Goal: Complete application form

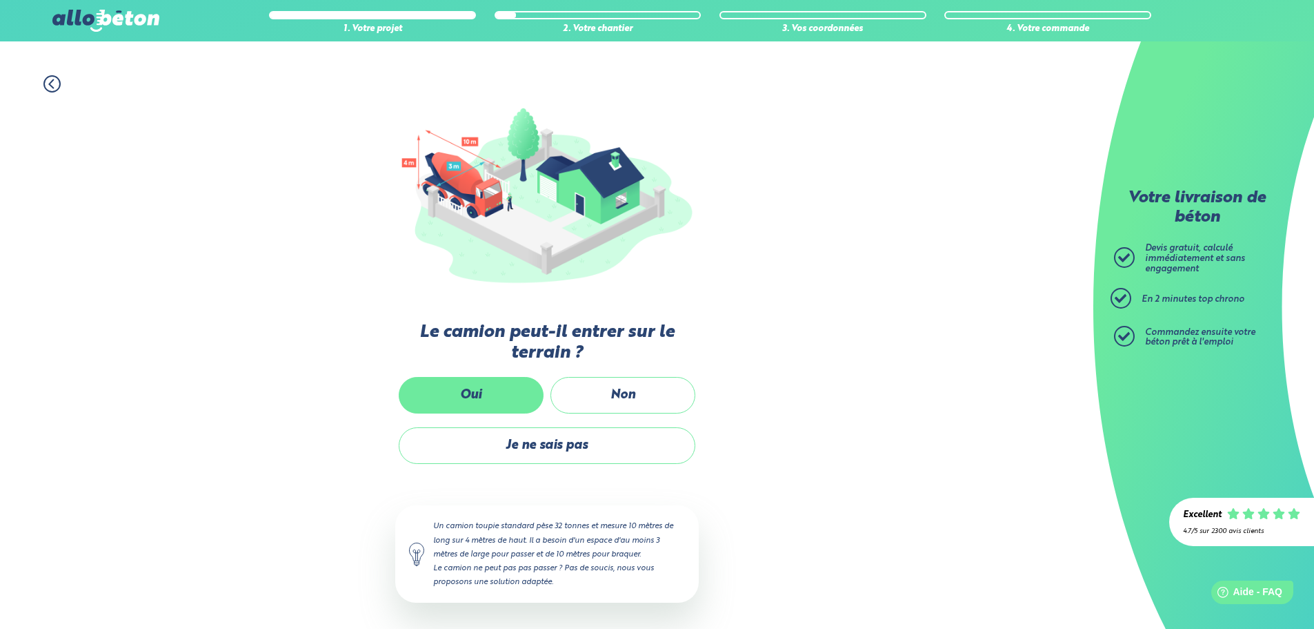
click at [473, 396] on label "Oui" at bounding box center [471, 395] width 145 height 37
click at [0, 0] on input "Oui" at bounding box center [0, 0] width 0 height 0
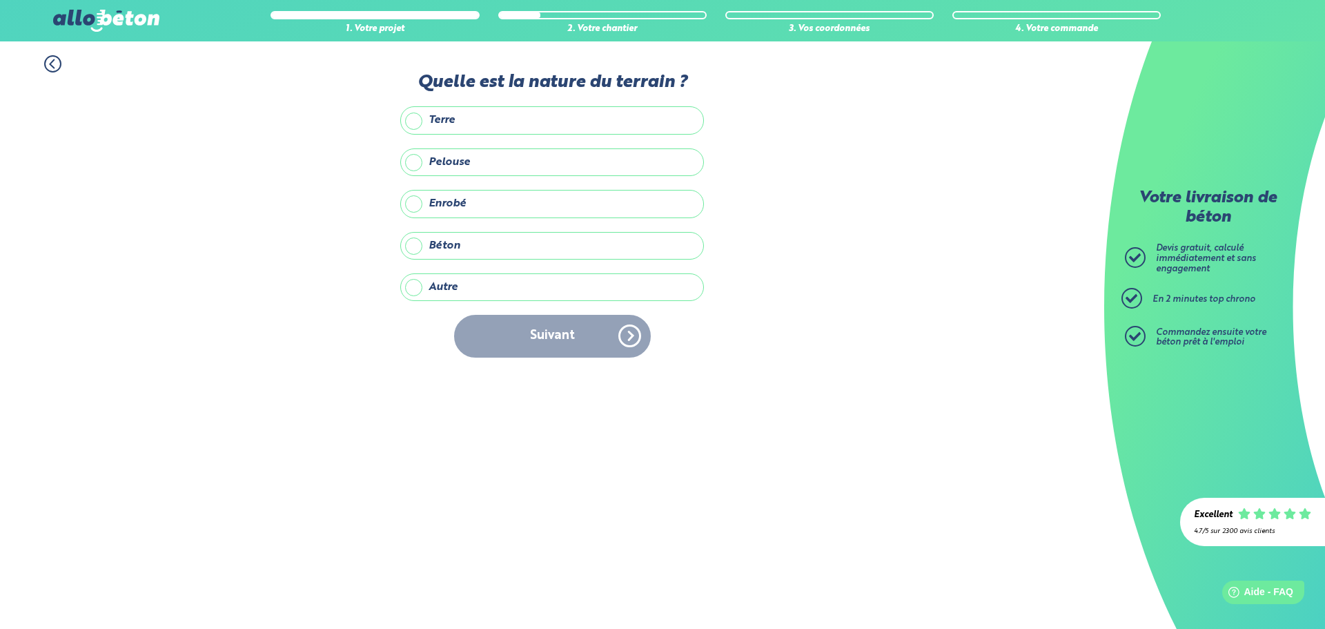
click at [413, 288] on label "Autre" at bounding box center [552, 287] width 304 height 28
click at [0, 0] on input "Autre" at bounding box center [0, 0] width 0 height 0
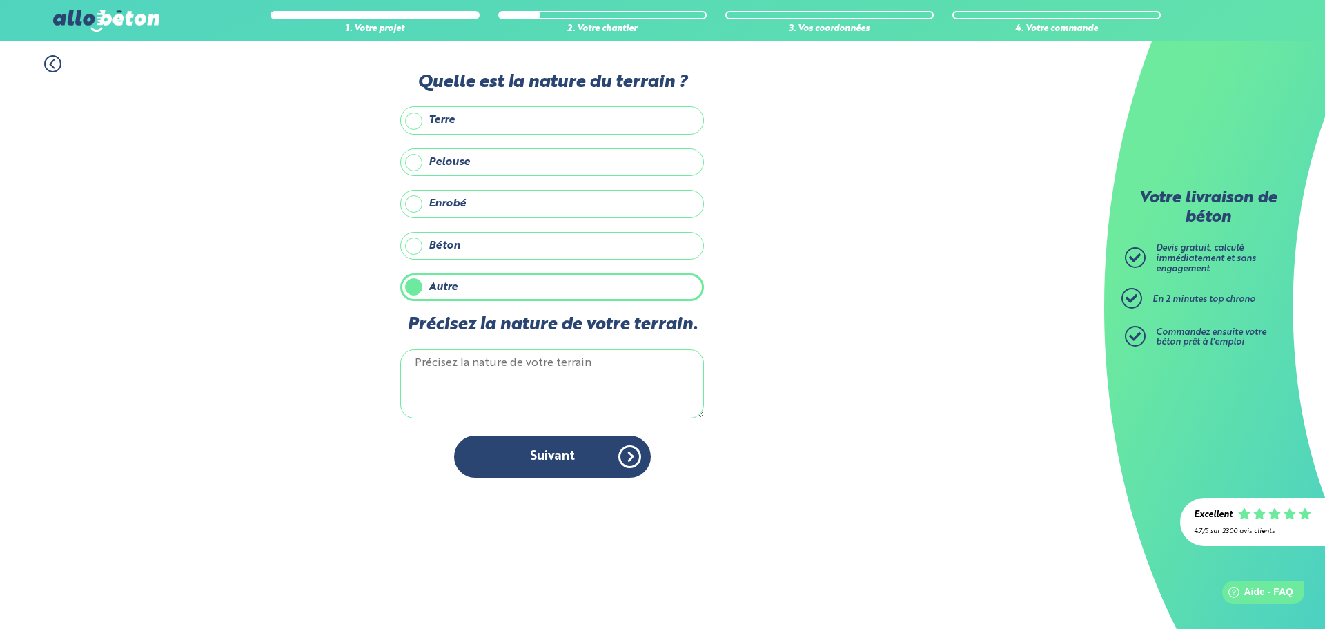
click at [409, 126] on label "Terre" at bounding box center [552, 120] width 304 height 28
click at [0, 0] on input "Terre" at bounding box center [0, 0] width 0 height 0
click at [414, 163] on label "Pelouse" at bounding box center [552, 162] width 304 height 28
click at [0, 0] on input "Pelouse" at bounding box center [0, 0] width 0 height 0
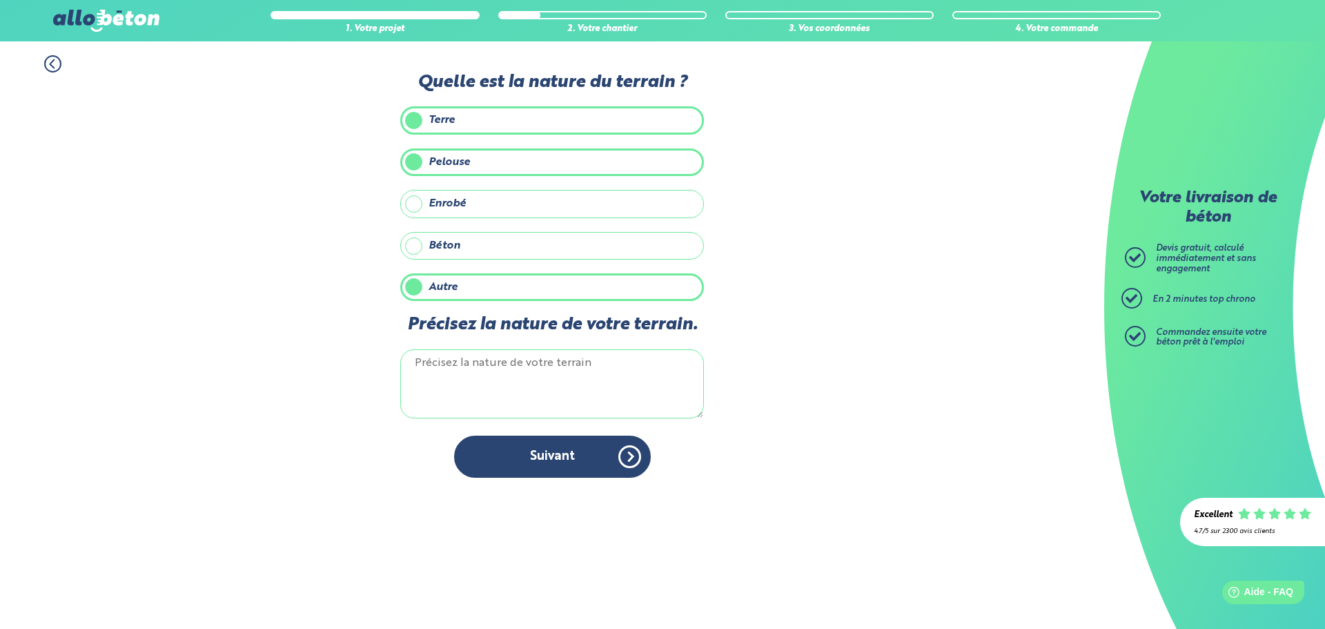
click at [417, 287] on label "Autre" at bounding box center [552, 287] width 304 height 28
click at [0, 0] on input "Autre" at bounding box center [0, 0] width 0 height 0
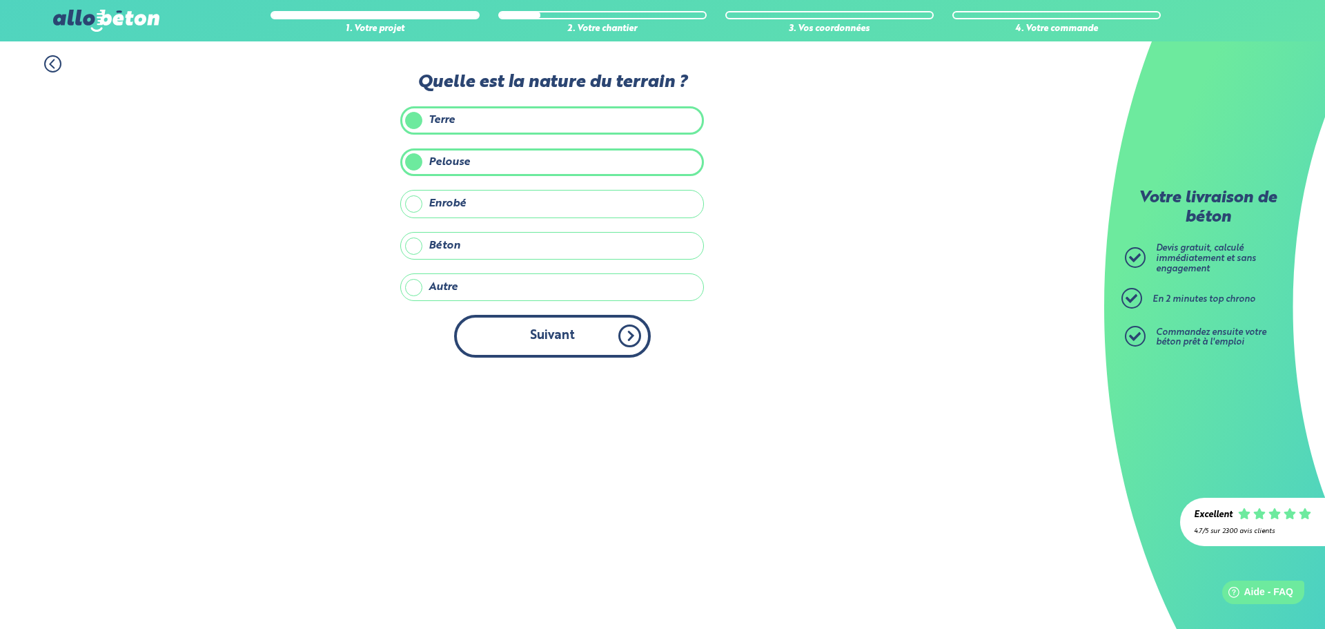
click at [497, 344] on button "Suivant" at bounding box center [552, 336] width 197 height 42
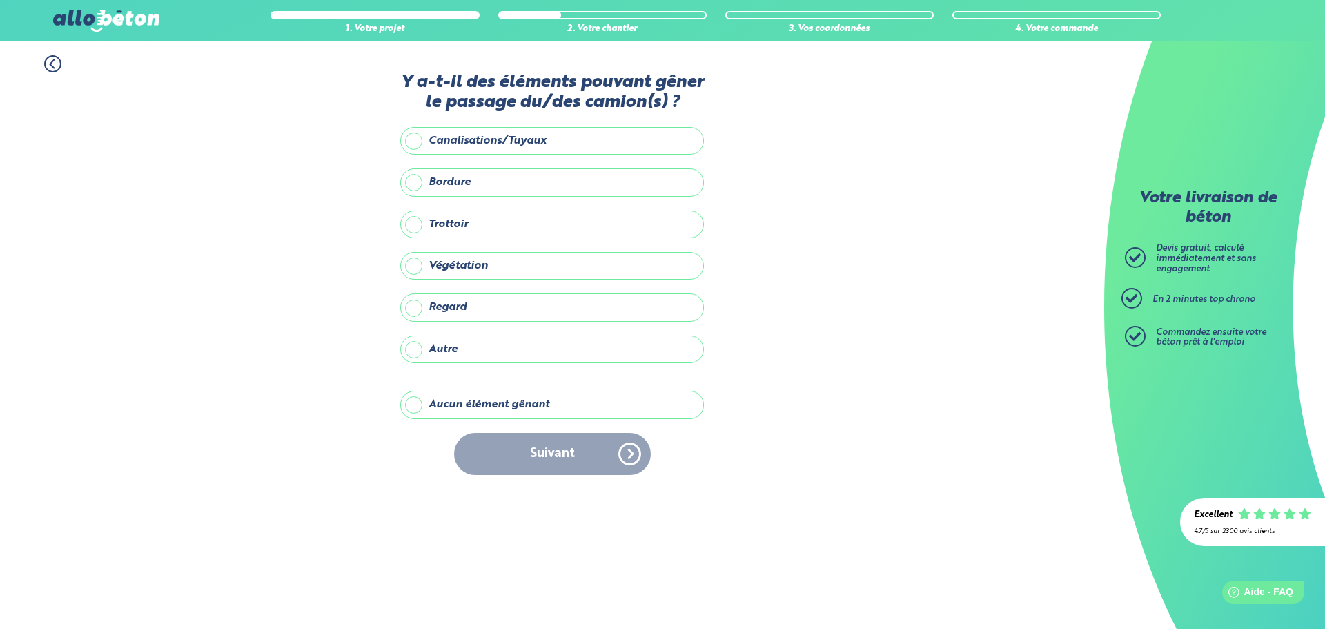
click at [414, 403] on label "Aucun élément gênant" at bounding box center [552, 405] width 304 height 28
click at [0, 0] on input "Aucun élément gênant" at bounding box center [0, 0] width 0 height 0
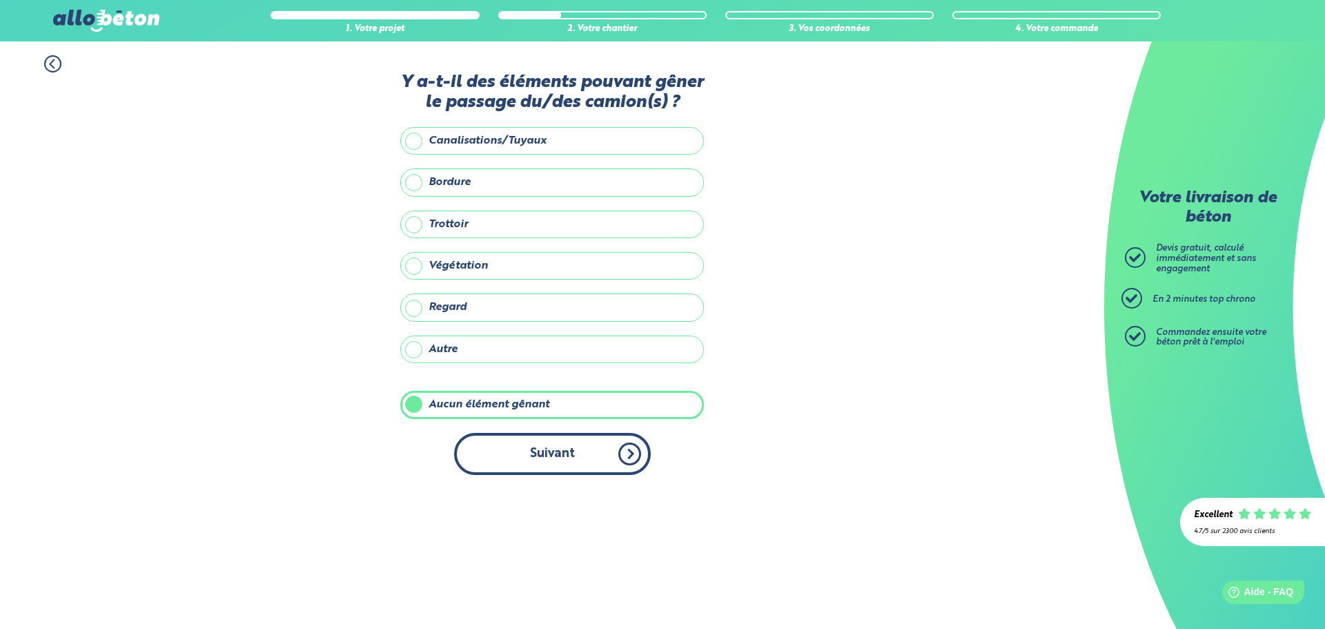
click at [495, 453] on button "Suivant" at bounding box center [552, 454] width 197 height 42
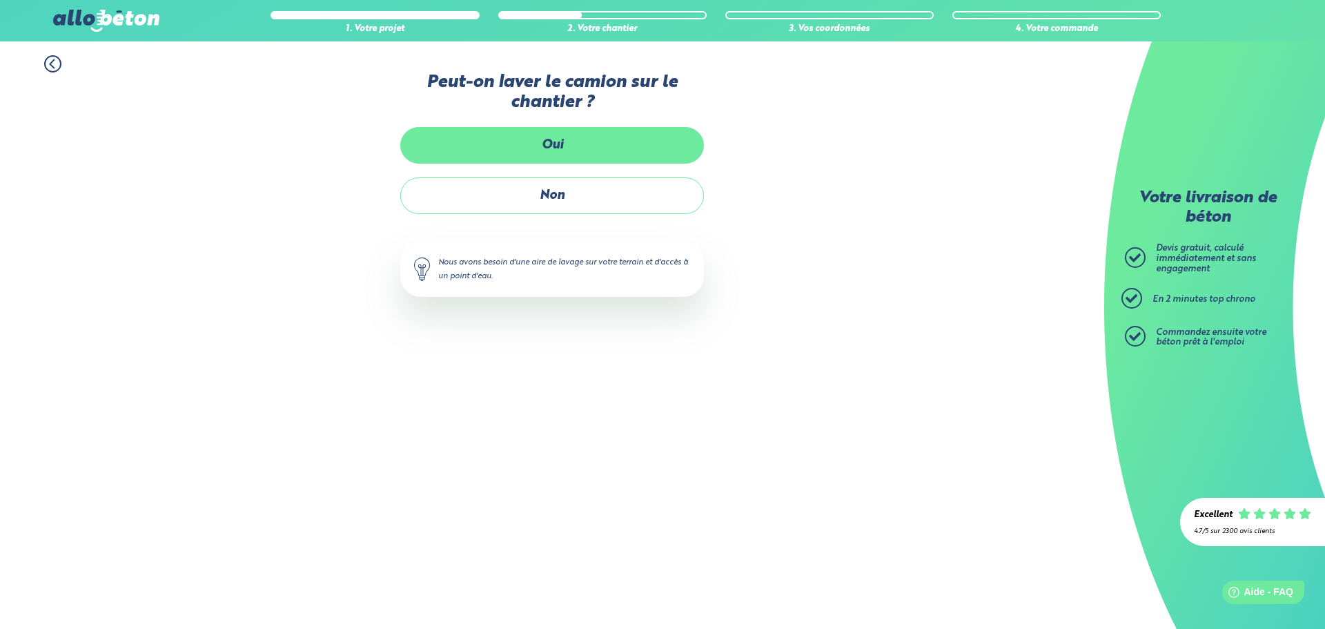
click at [500, 155] on label "Oui" at bounding box center [552, 145] width 304 height 37
click at [0, 0] on input "Oui" at bounding box center [0, 0] width 0 height 0
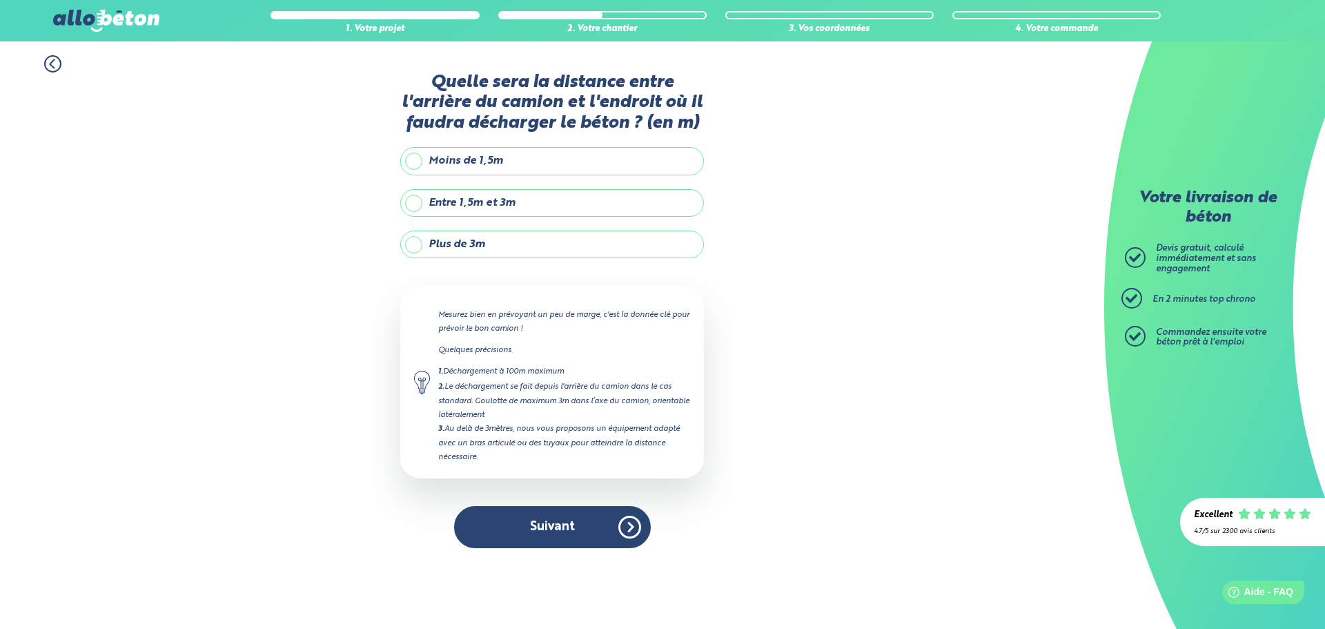
click at [413, 208] on label "Entre 1,5m et 3m" at bounding box center [552, 203] width 304 height 28
click at [0, 0] on input "Entre 1,5m et 3m" at bounding box center [0, 0] width 0 height 0
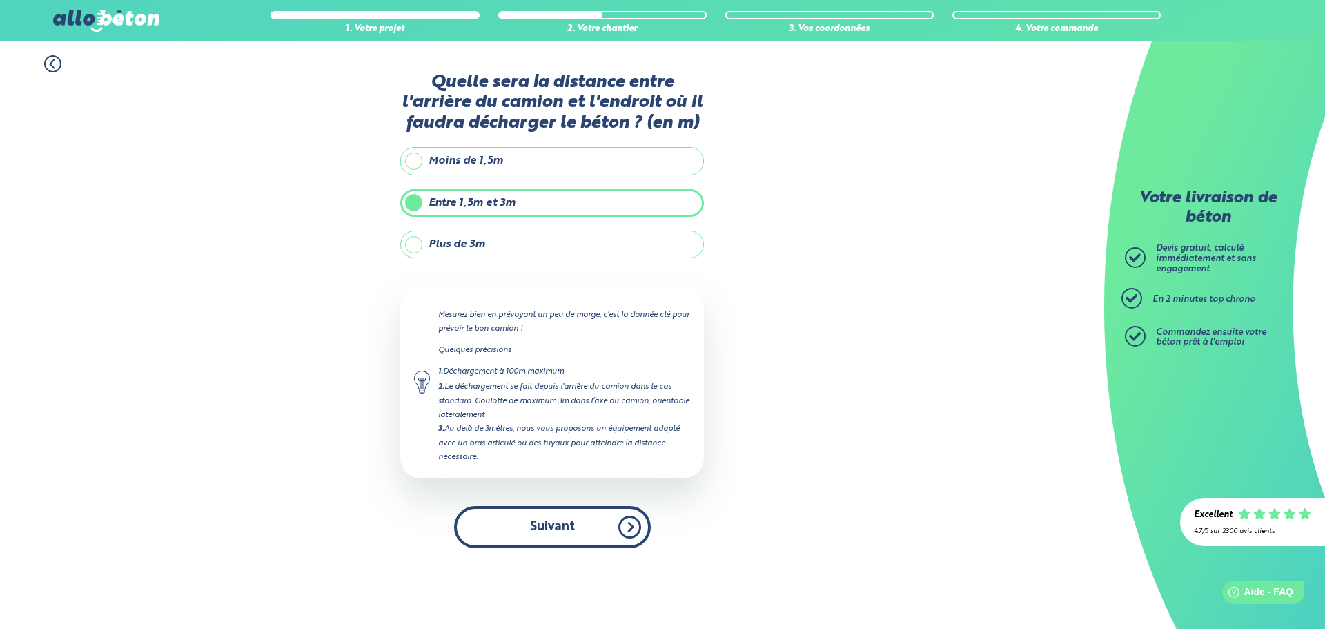
click at [517, 524] on button "Suivant" at bounding box center [552, 527] width 197 height 42
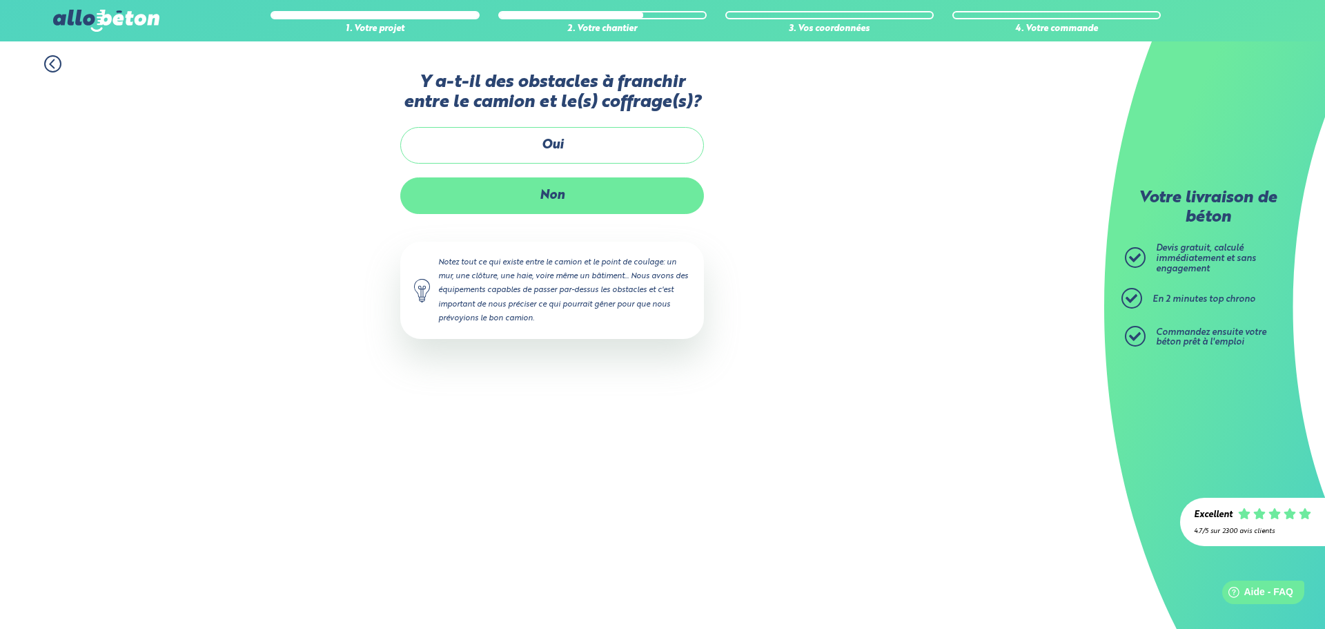
click at [519, 190] on label "Non" at bounding box center [552, 195] width 304 height 37
click at [0, 0] on input "Non" at bounding box center [0, 0] width 0 height 0
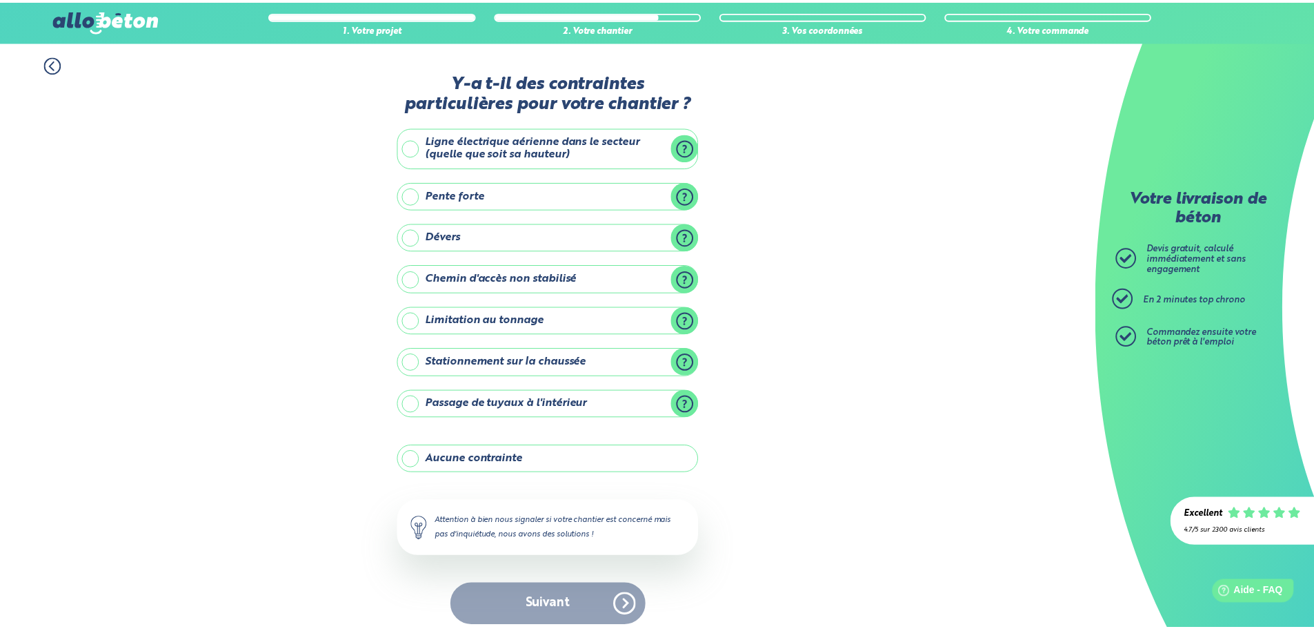
scroll to position [11, 0]
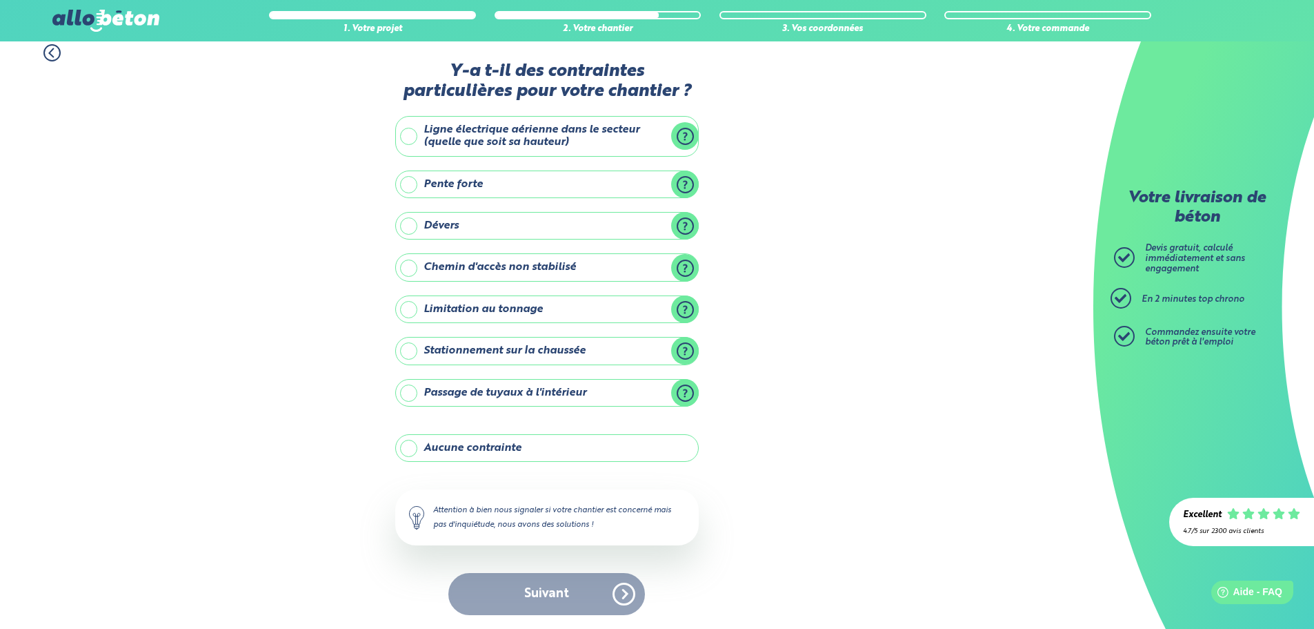
click at [515, 455] on label "Aucune contrainte" at bounding box center [547, 448] width 304 height 28
click at [0, 0] on input "Aucune contrainte" at bounding box center [0, 0] width 0 height 0
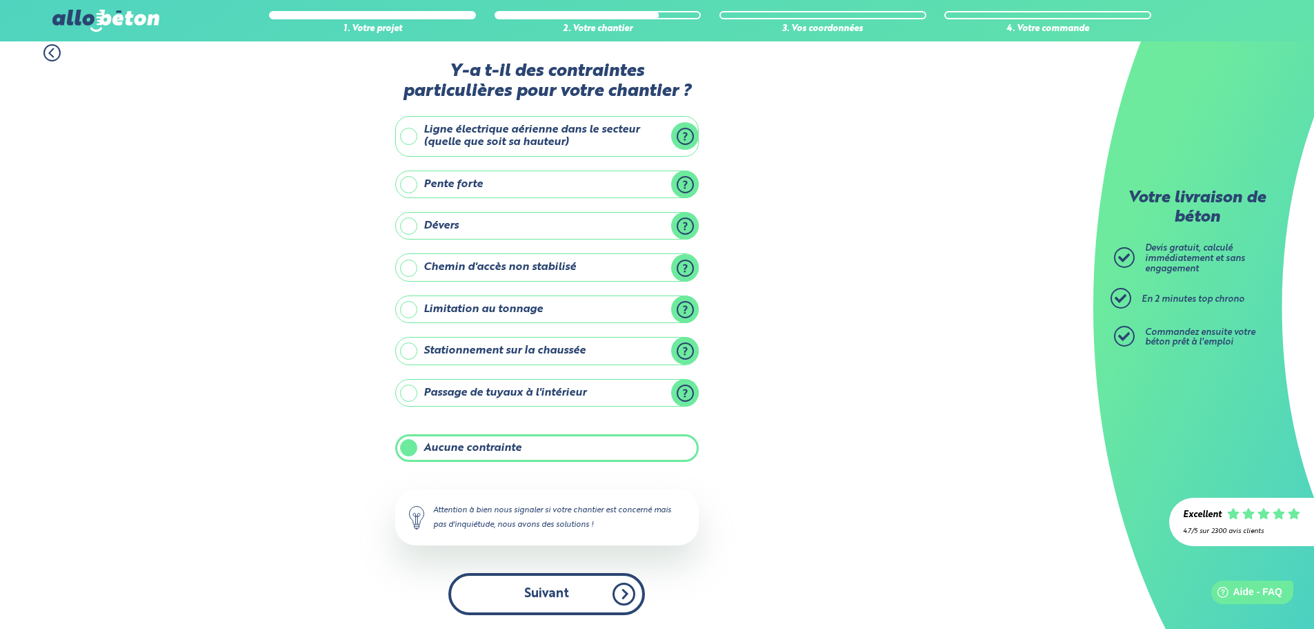
click at [552, 588] on button "Suivant" at bounding box center [546, 594] width 197 height 42
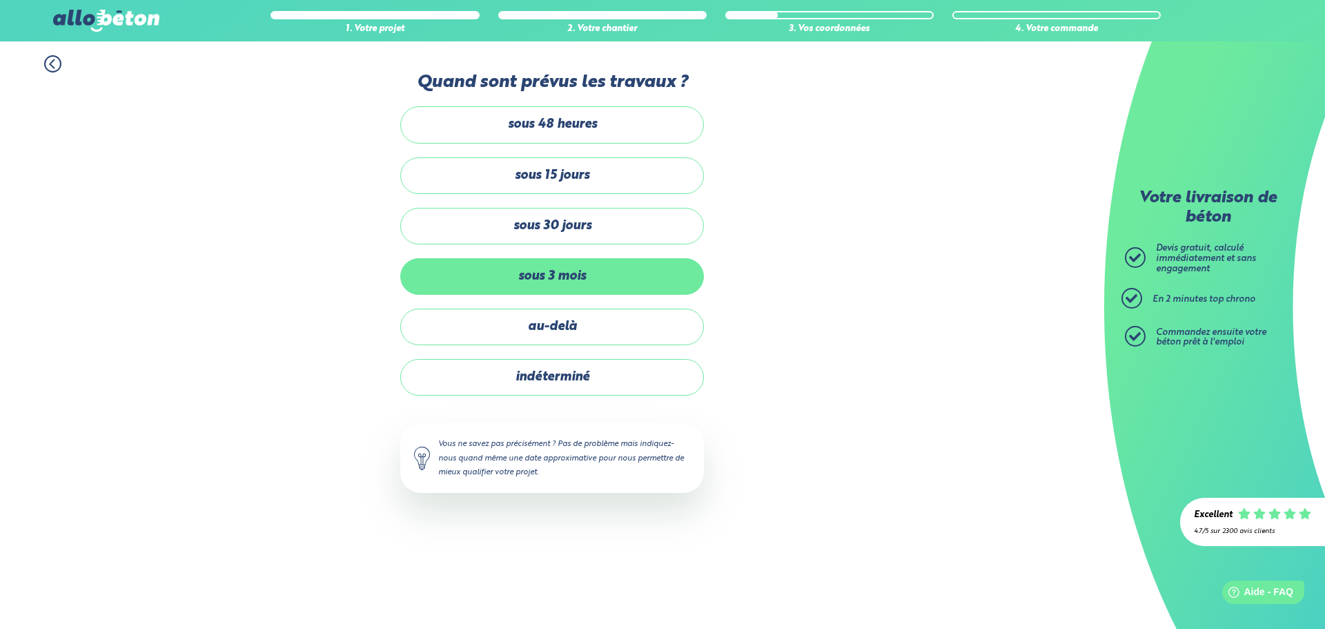
click at [559, 283] on label "sous 3 mois" at bounding box center [552, 276] width 304 height 37
click at [0, 0] on input "sous 3 mois" at bounding box center [0, 0] width 0 height 0
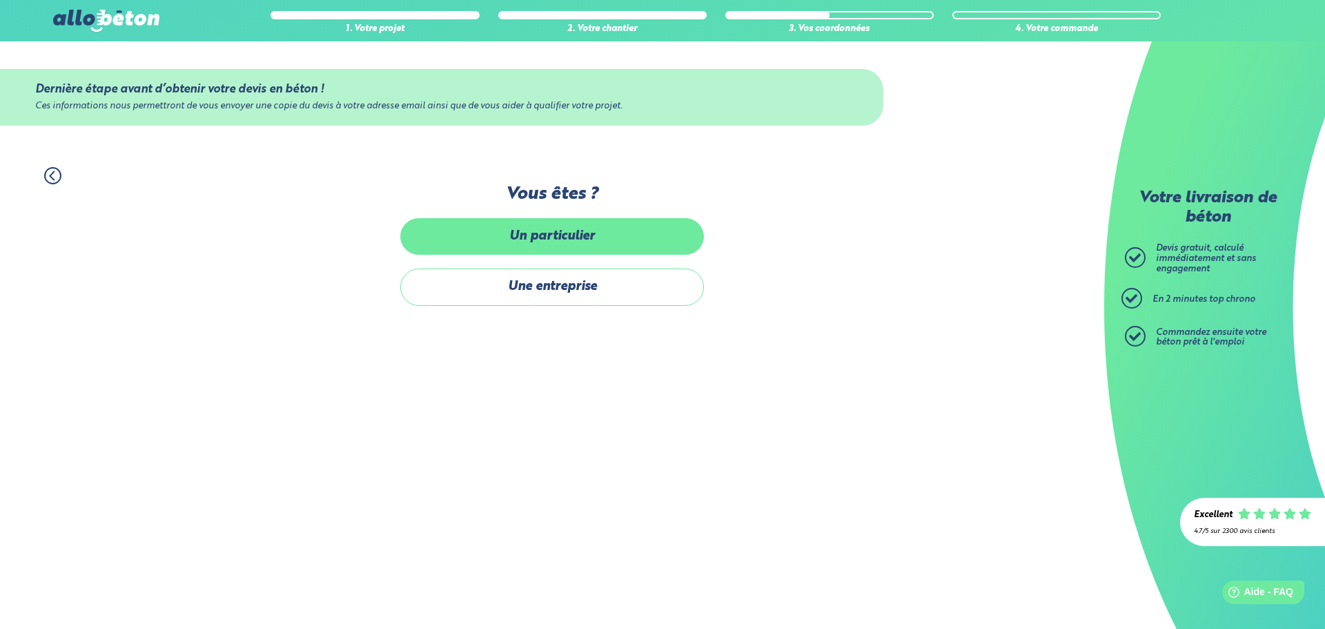
click at [560, 246] on label "Un particulier" at bounding box center [552, 236] width 304 height 37
click at [0, 0] on input "Un particulier" at bounding box center [0, 0] width 0 height 0
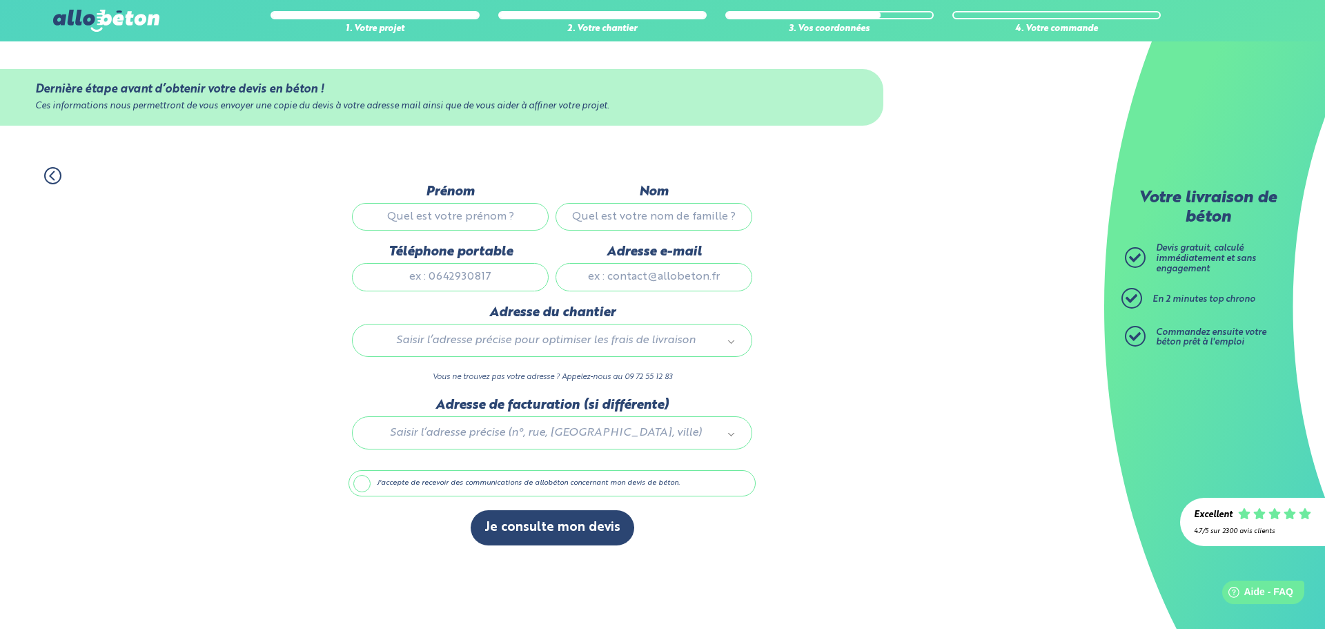
click at [471, 219] on input "Prénom" at bounding box center [450, 217] width 197 height 28
click at [473, 218] on input "Prénom" at bounding box center [450, 217] width 197 height 28
type input "tomm"
click at [631, 211] on input "Nom" at bounding box center [653, 217] width 197 height 28
type input "[PERSON_NAME]"
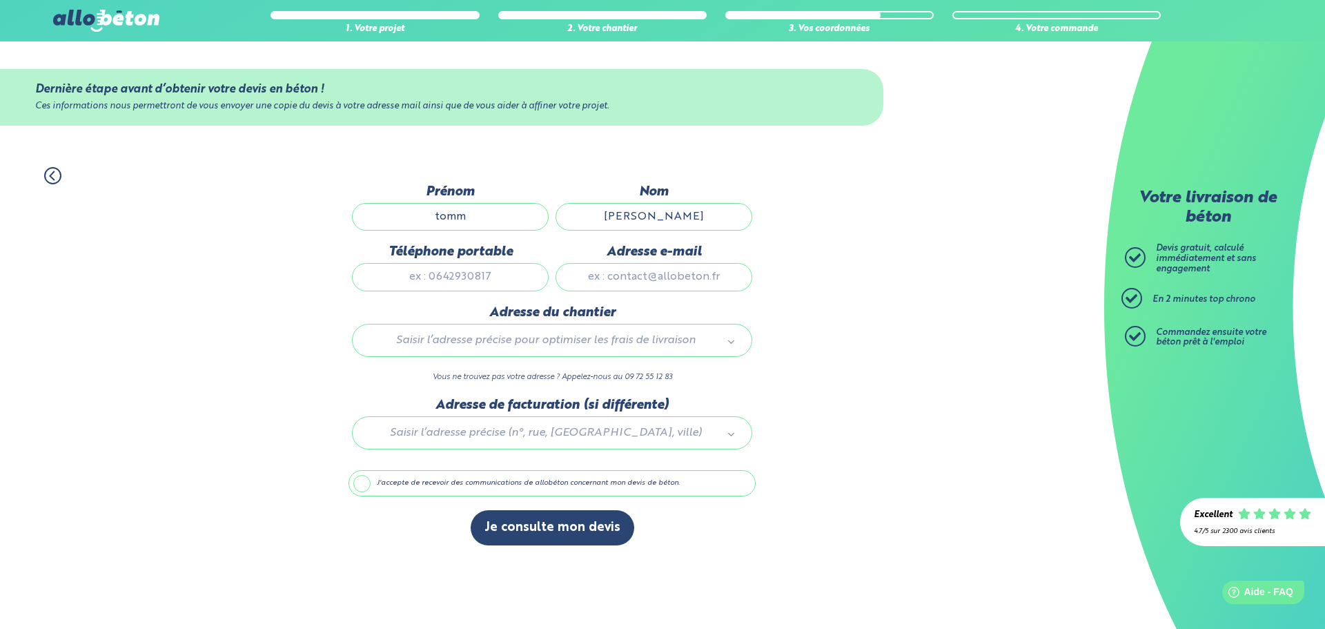
click at [475, 295] on div "Téléphone portable" at bounding box center [450, 274] width 204 height 60
click at [480, 277] on input "Téléphone portable" at bounding box center [450, 277] width 197 height 28
type input "0671245785"
click at [629, 277] on input "Adresse e-mail" at bounding box center [653, 277] width 197 height 28
type input "[EMAIL_ADDRESS][DOMAIN_NAME]"
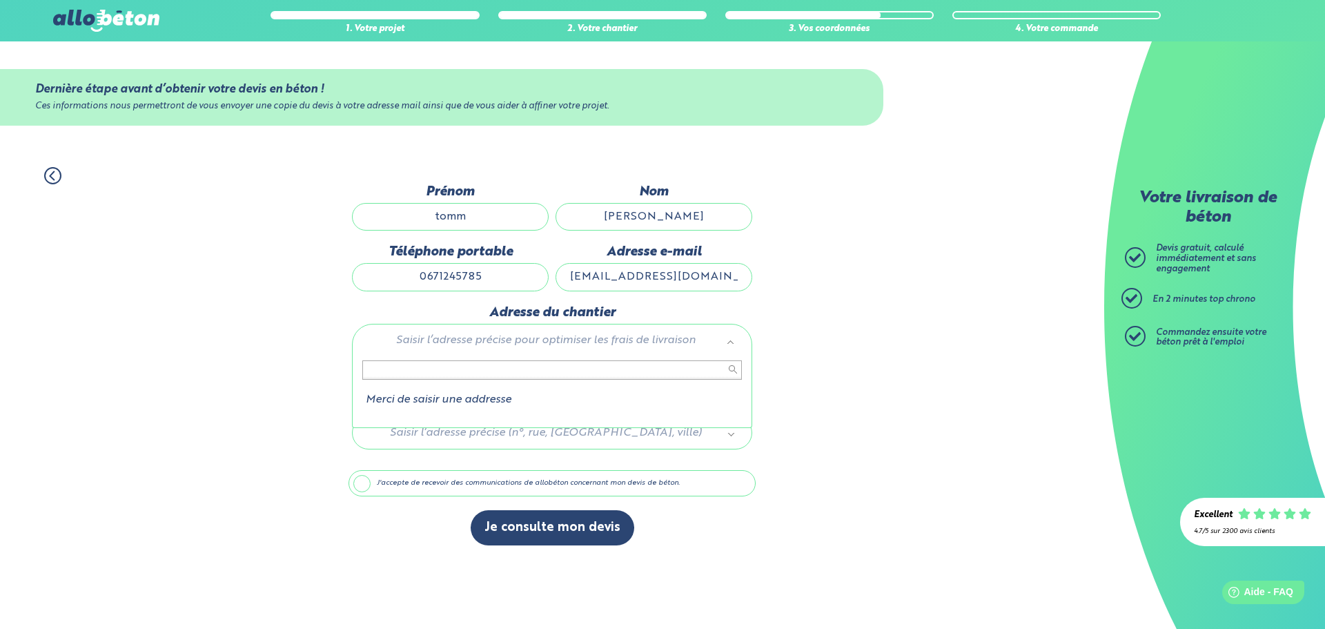
click at [705, 369] on input "text" at bounding box center [551, 369] width 379 height 19
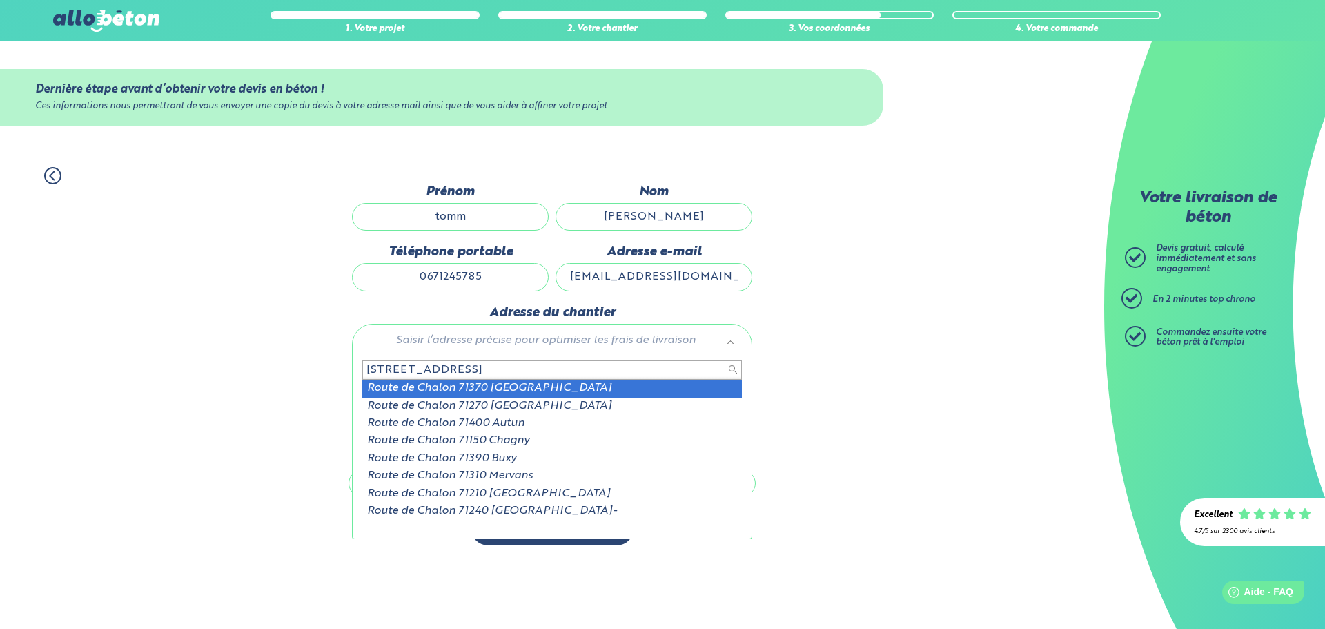
click at [483, 368] on input "[STREET_ADDRESS]" at bounding box center [551, 369] width 379 height 19
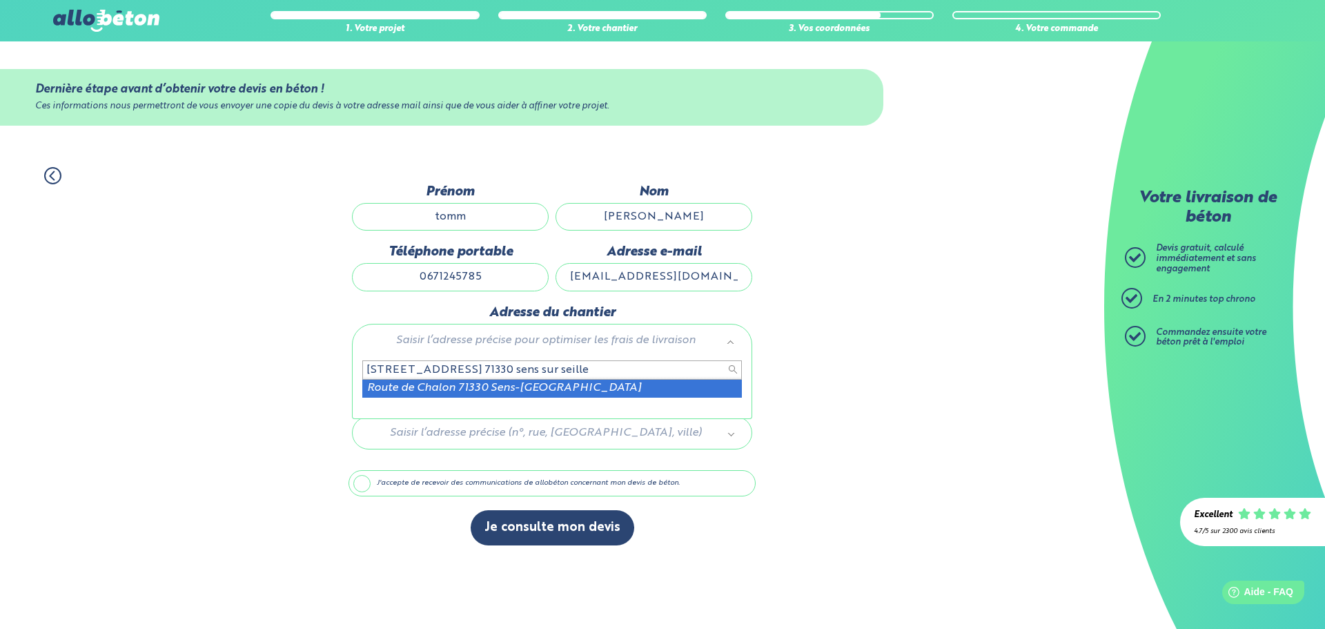
type input "[STREET_ADDRESS] 71330 sens sur seille"
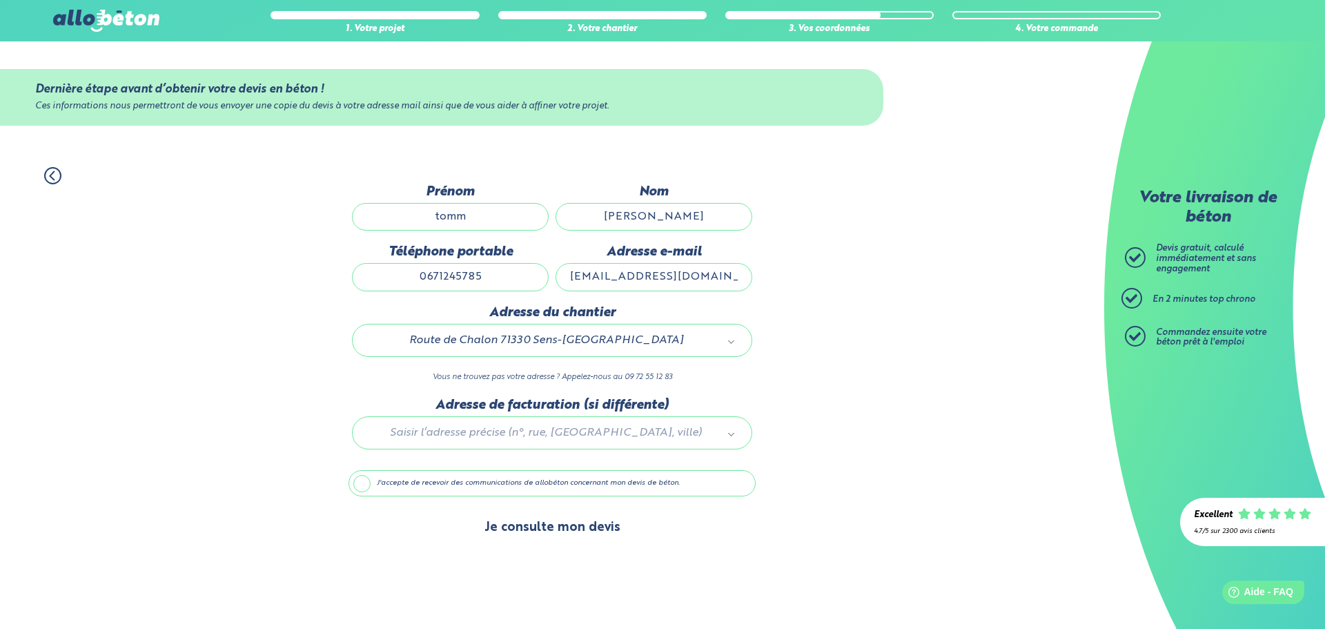
click at [568, 531] on button "Je consulte mon devis" at bounding box center [553, 527] width 164 height 35
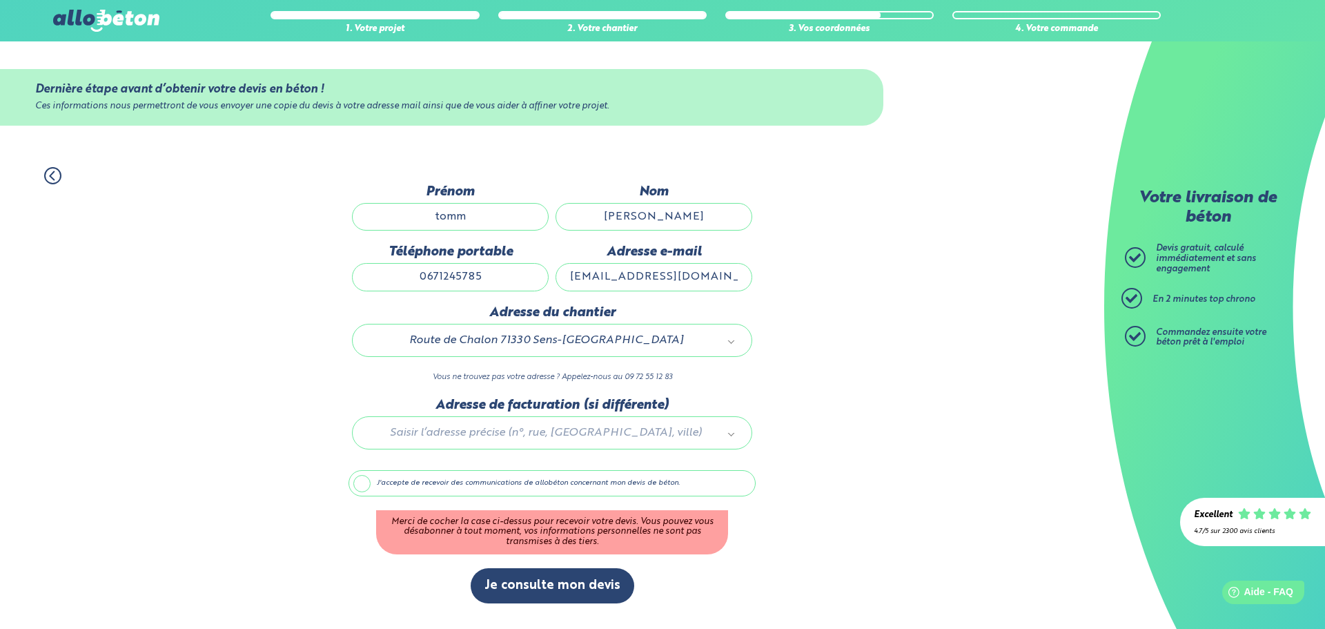
click at [360, 484] on label "J'accepte de recevoir des communications de allobéton concernant mon devis de b…" at bounding box center [551, 483] width 407 height 26
click at [0, 0] on input "J'accepte de recevoir des communications de allobéton concernant mon devis de b…" at bounding box center [0, 0] width 0 height 0
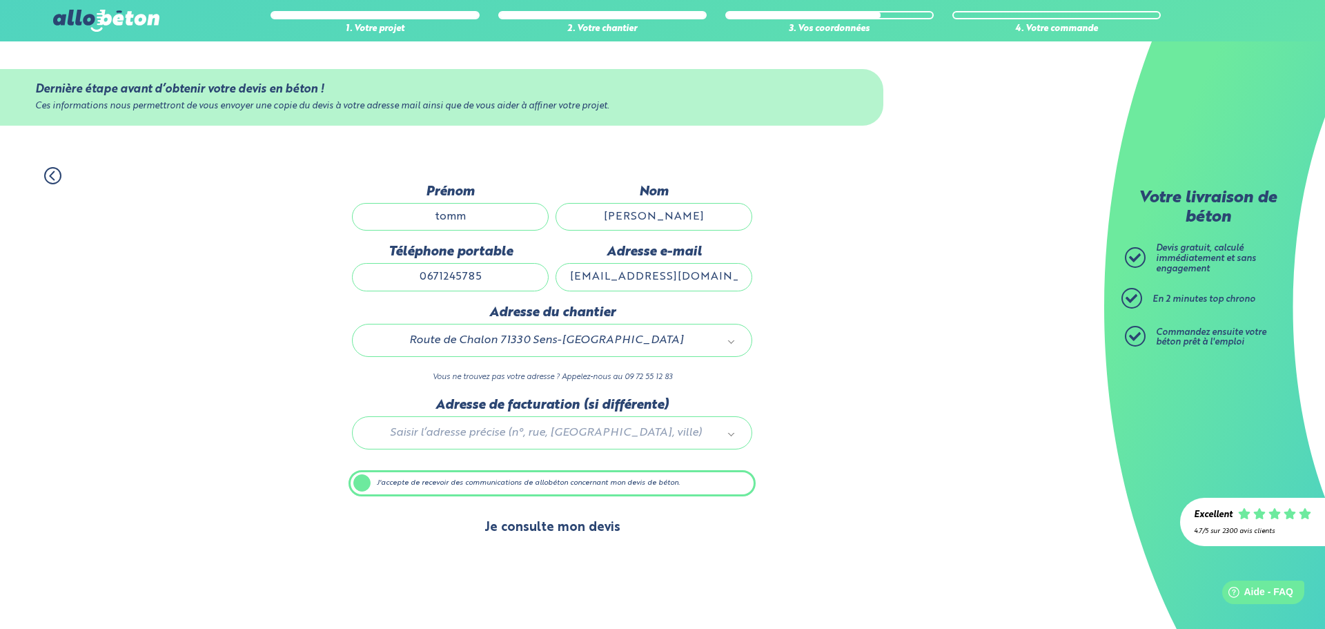
click at [543, 531] on button "Je consulte mon devis" at bounding box center [553, 527] width 164 height 35
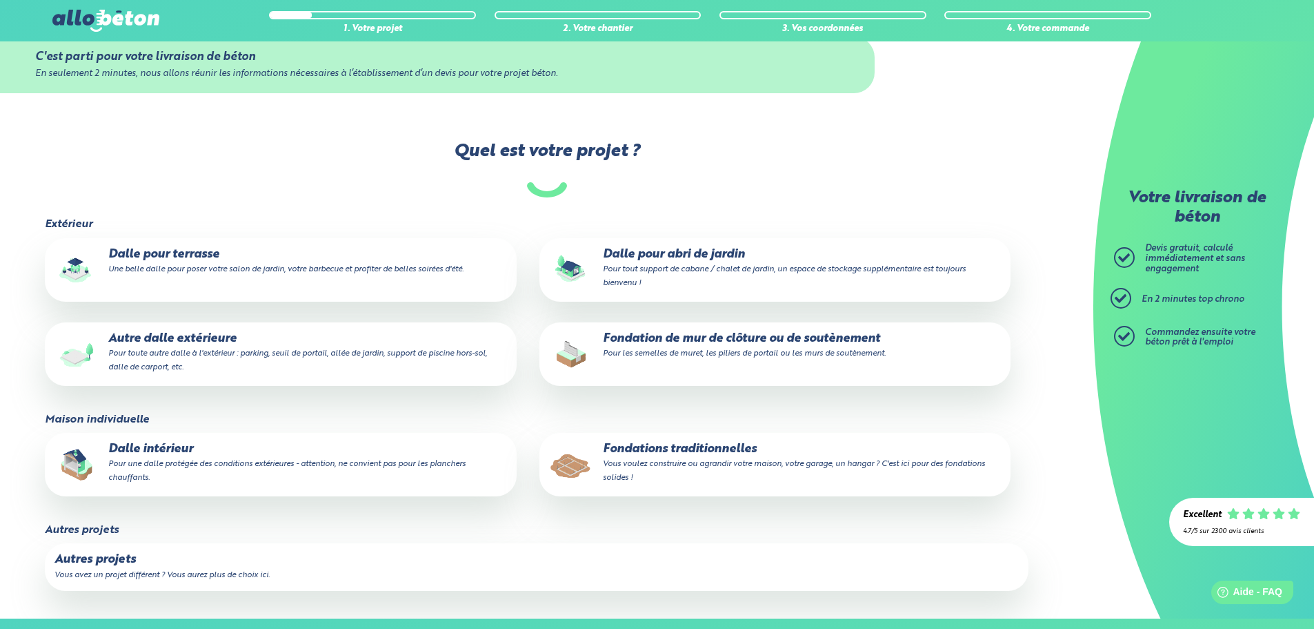
scroll to position [276, 0]
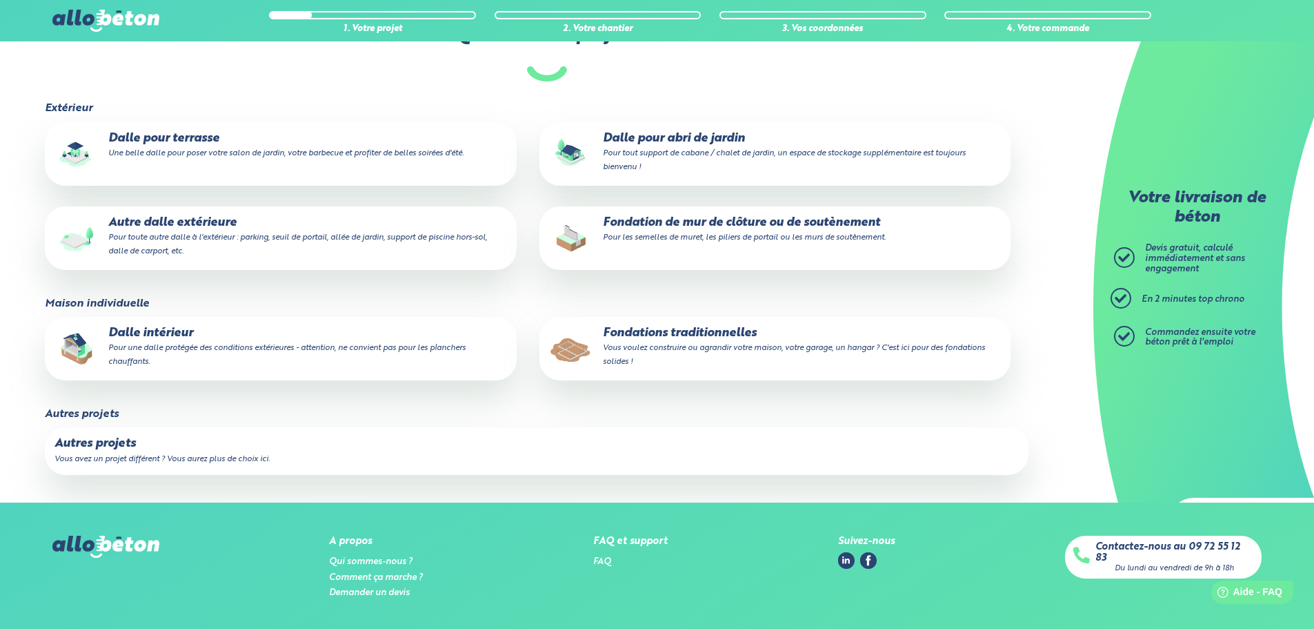
click at [202, 437] on p "Autres projets" at bounding box center [537, 444] width 964 height 14
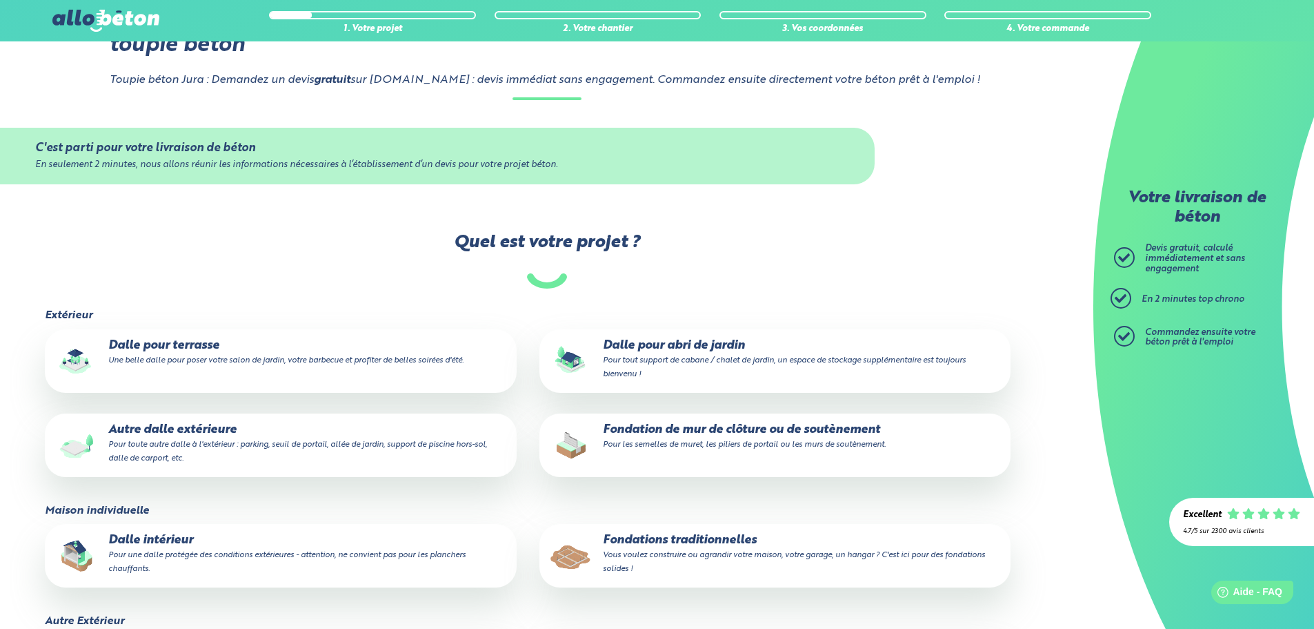
scroll to position [138, 0]
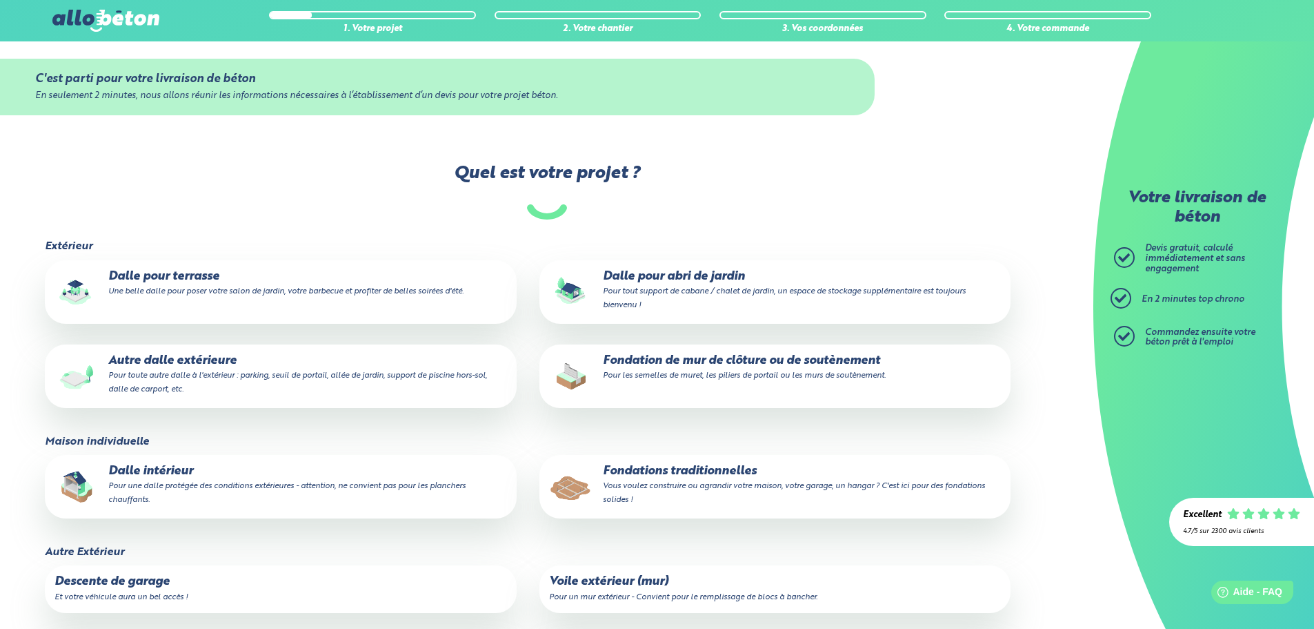
click at [668, 482] on small "Vous voulez construire ou agrandir votre maison, votre garage, un hangar ? C'es…" at bounding box center [794, 493] width 382 height 22
click at [0, 0] on input "Fondations traditionnelles Vous voulez construire ou agrandir votre maison, vot…" at bounding box center [0, 0] width 0 height 0
